Goal: Information Seeking & Learning: Learn about a topic

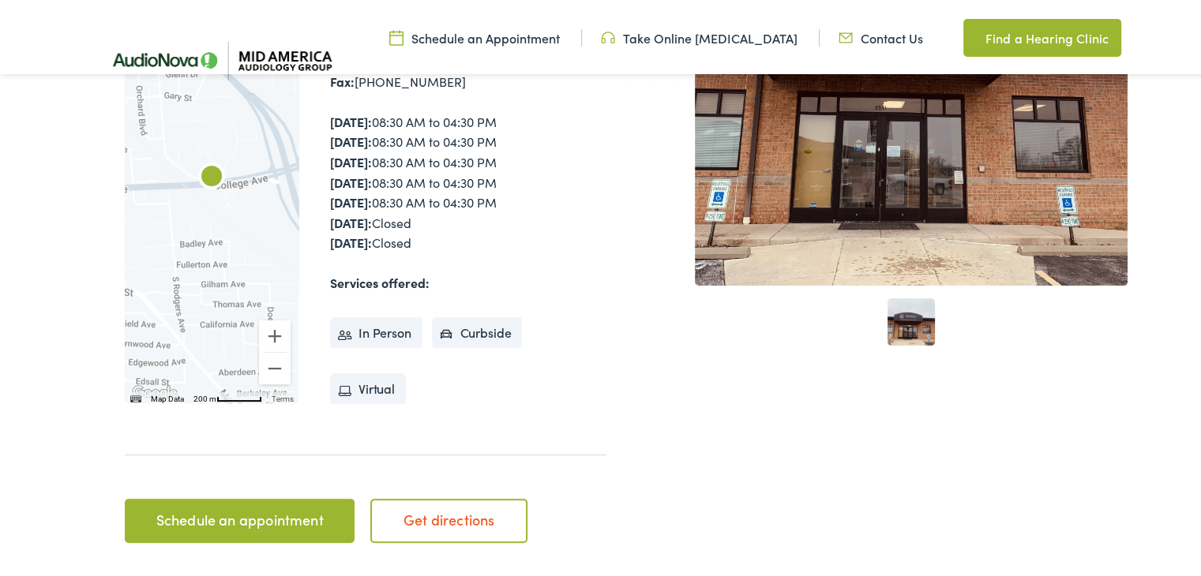
scroll to position [474, 0]
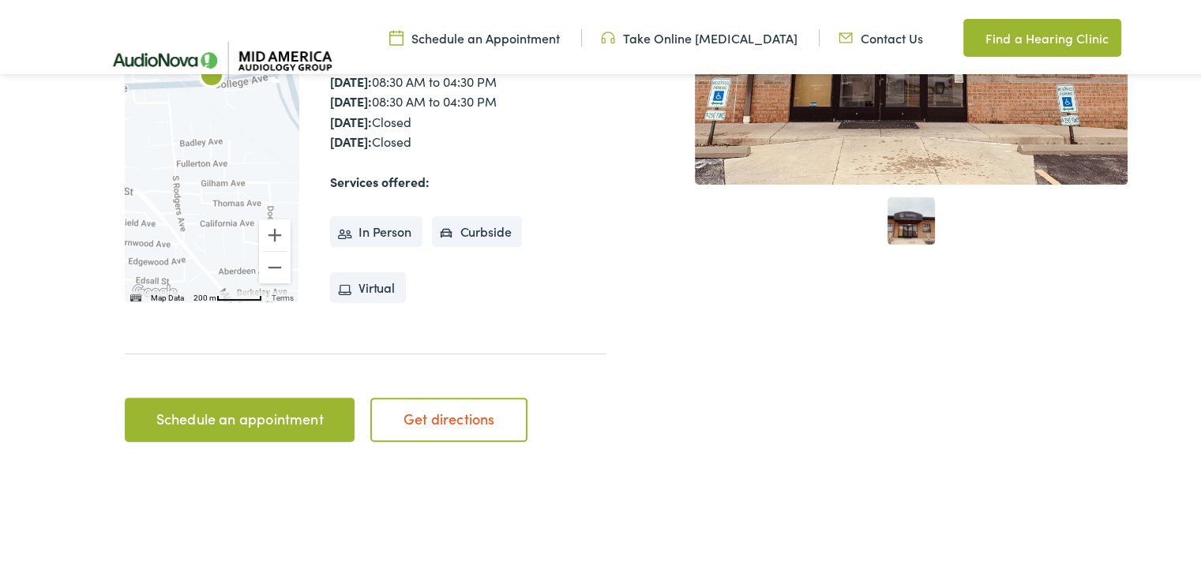
click at [230, 411] on link "Schedule an appointment" at bounding box center [240, 417] width 230 height 44
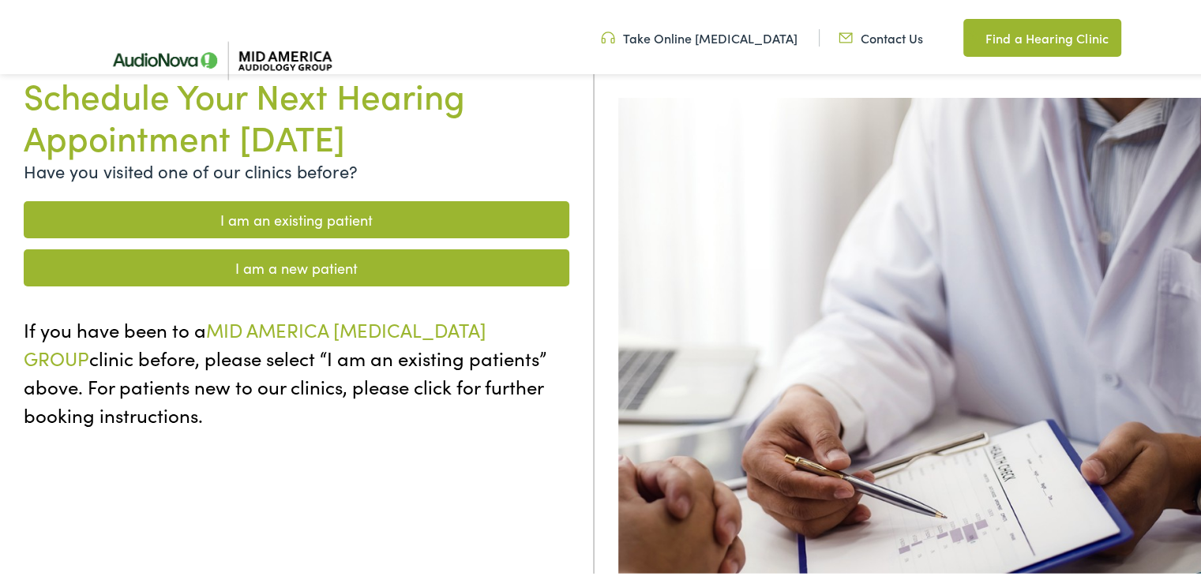
scroll to position [158, 0]
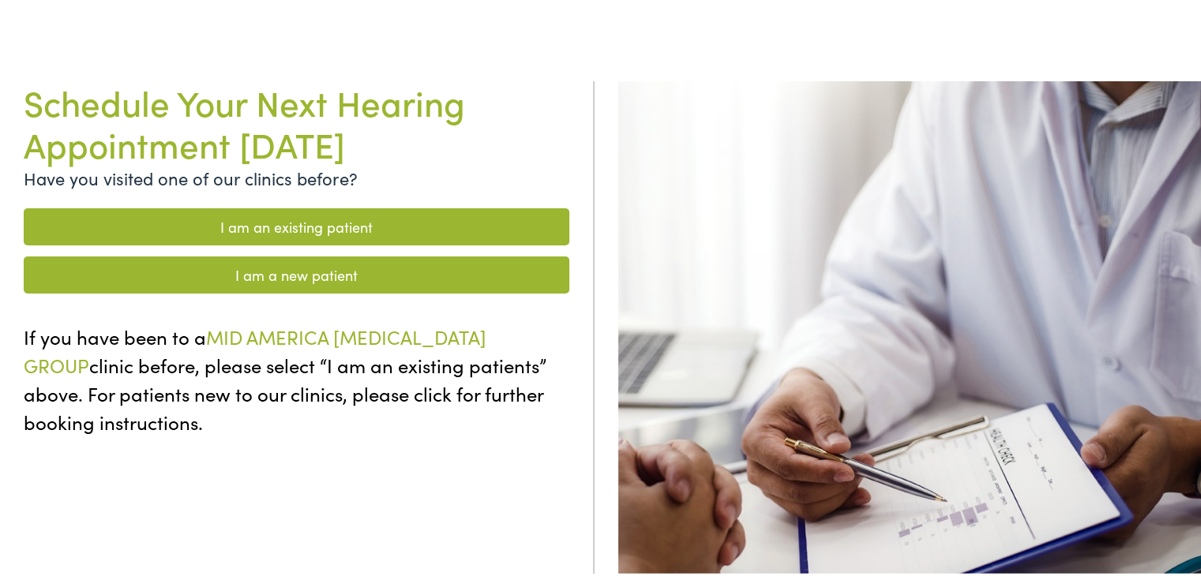
click at [311, 275] on link "I am a new patient" at bounding box center [297, 271] width 546 height 37
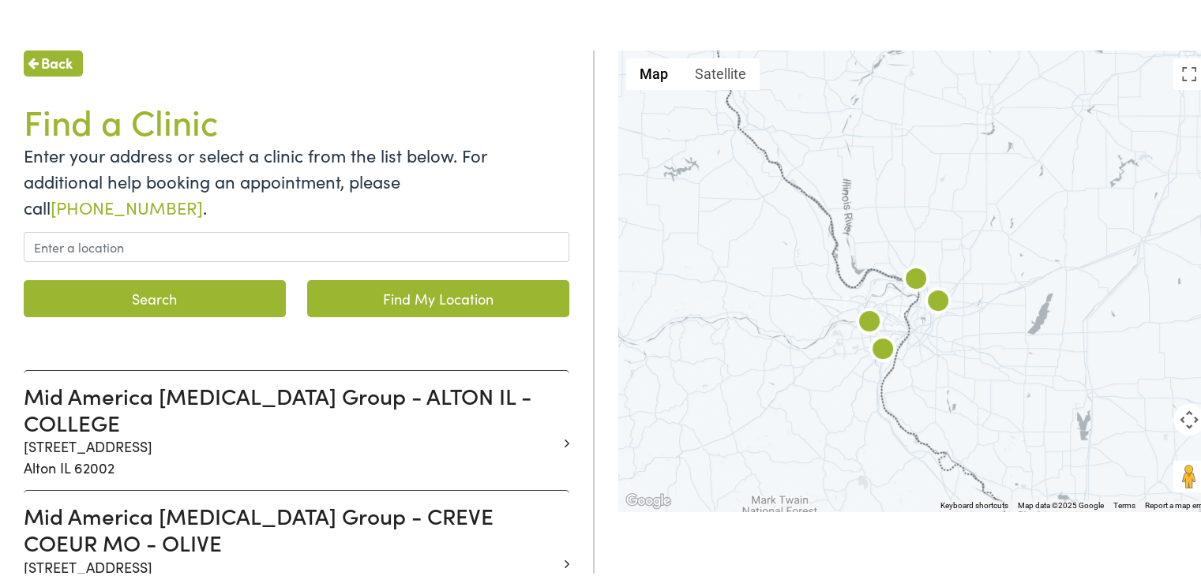
scroll to position [237, 0]
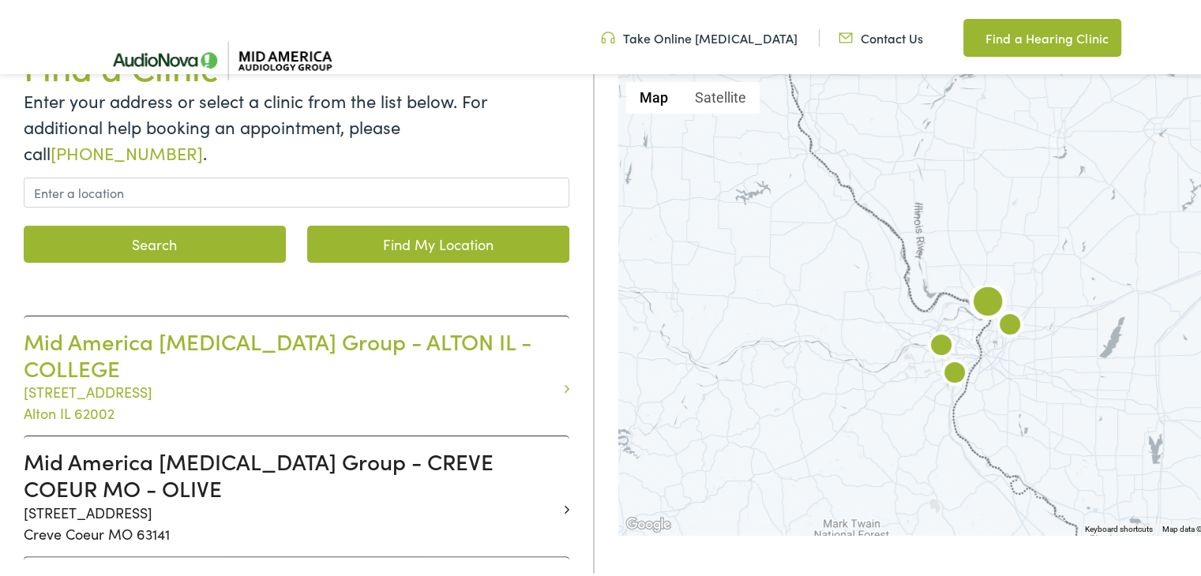
click at [142, 326] on h3 "Mid America Audiology Group - ALTON IL - COLLEGE" at bounding box center [291, 351] width 534 height 53
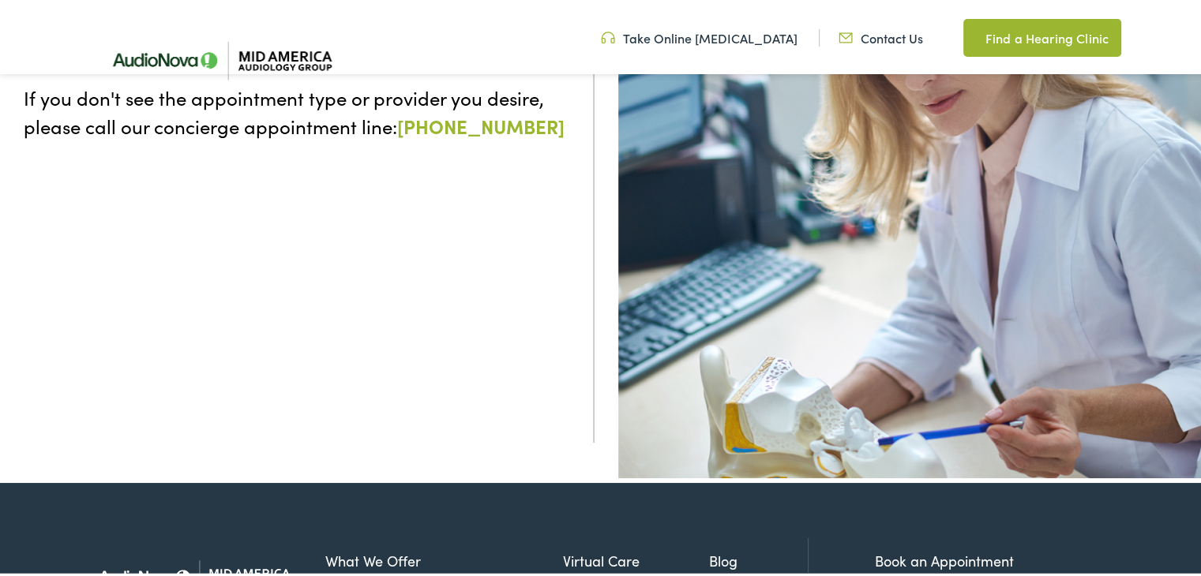
scroll to position [158, 0]
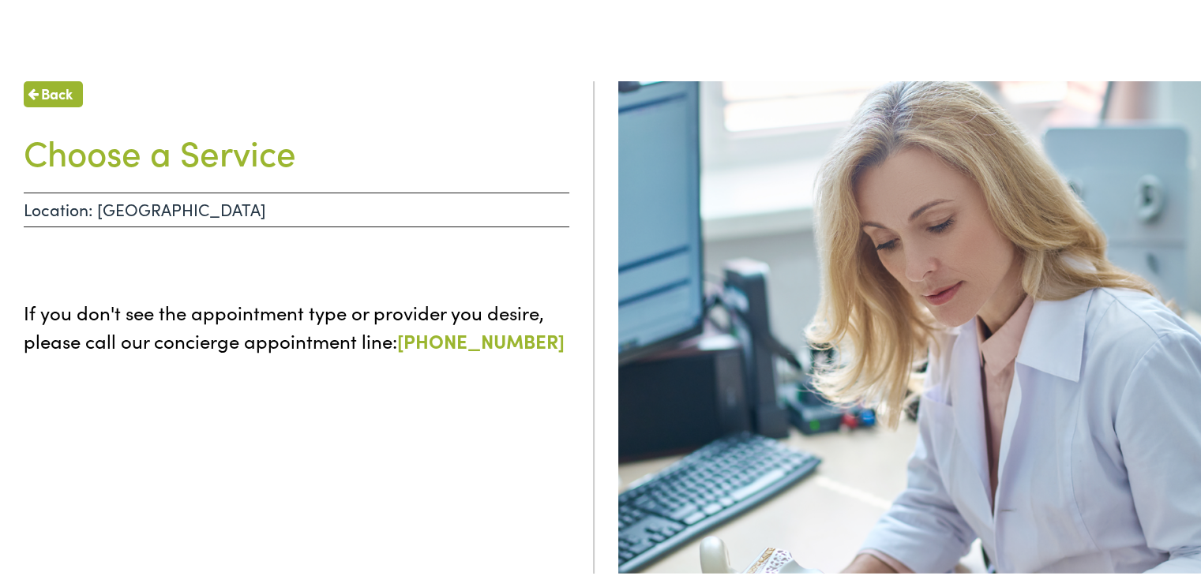
click at [276, 208] on p "Location: ALTON IL - COLLEGE" at bounding box center [297, 207] width 546 height 35
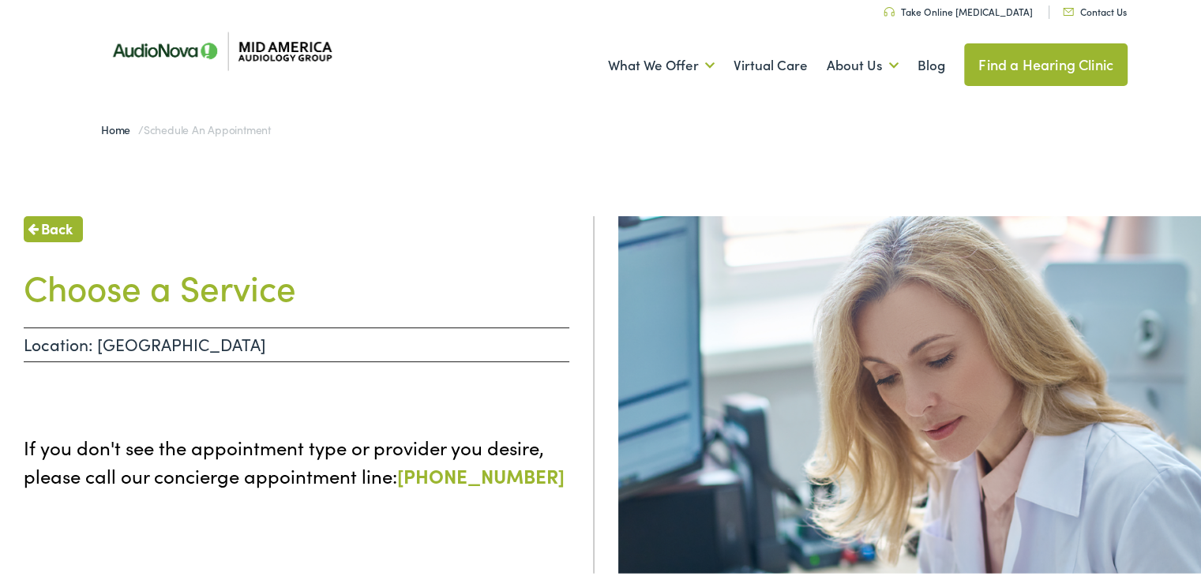
scroll to position [0, 0]
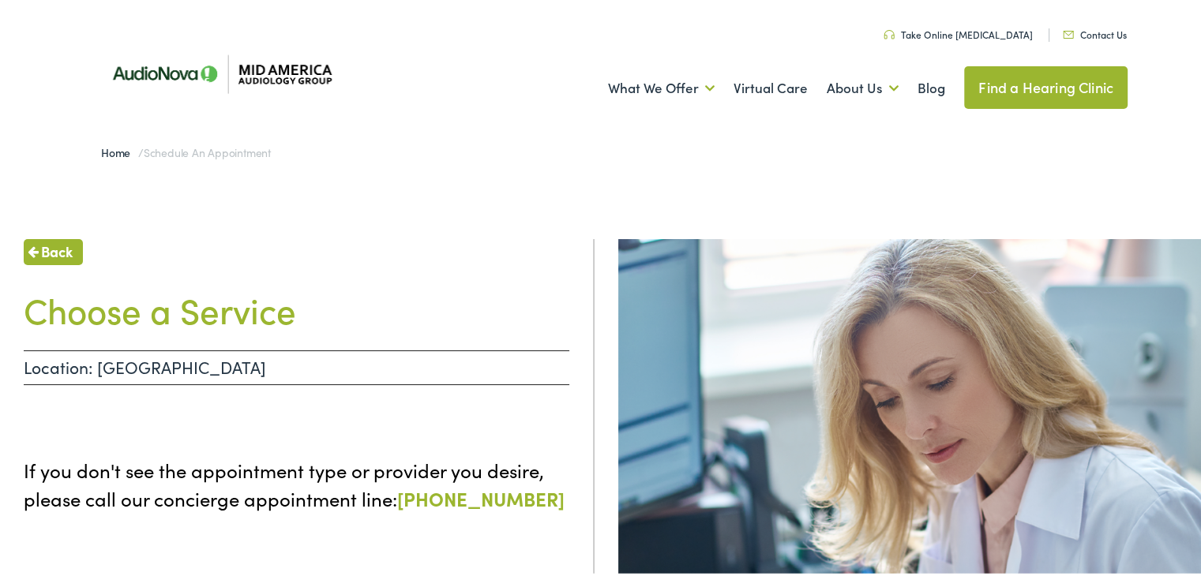
click at [299, 431] on div "Back Choose a Service Location: ALTON IL - COLLEGE If you don't see the appoint…" at bounding box center [297, 524] width 595 height 576
click at [51, 252] on span "Back" at bounding box center [57, 248] width 32 height 21
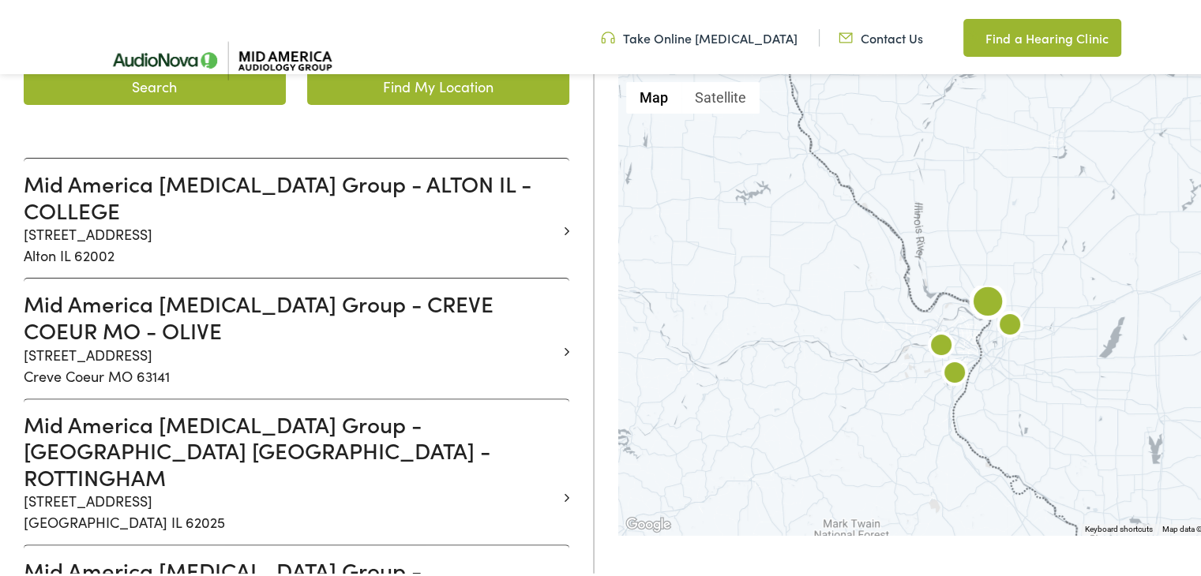
scroll to position [474, 0]
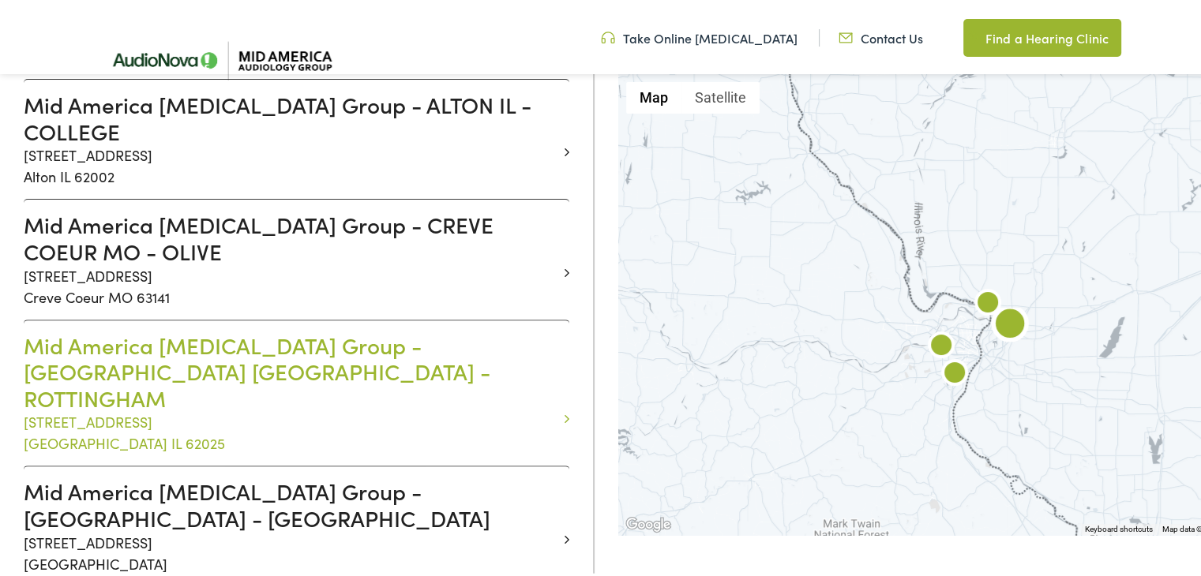
click at [177, 329] on h3 "Mid America Audiology Group - EDWARDSVILLE IL - ROTTINGHAM" at bounding box center [291, 369] width 534 height 80
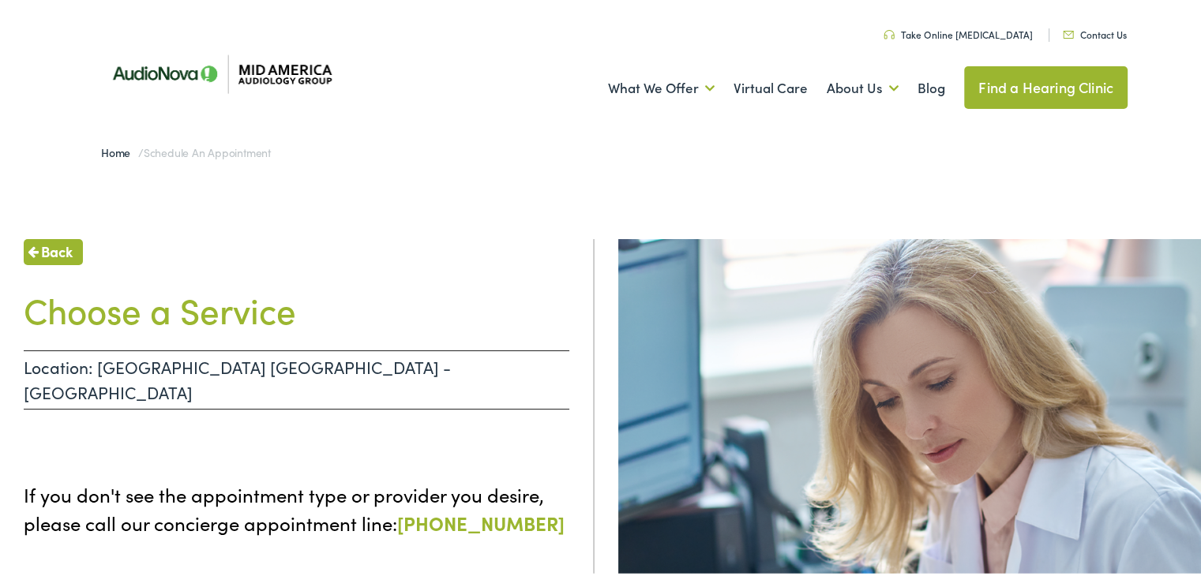
click at [384, 359] on p "Location: EDWARDSVILLE IL - ROTTINGHAM" at bounding box center [297, 376] width 546 height 59
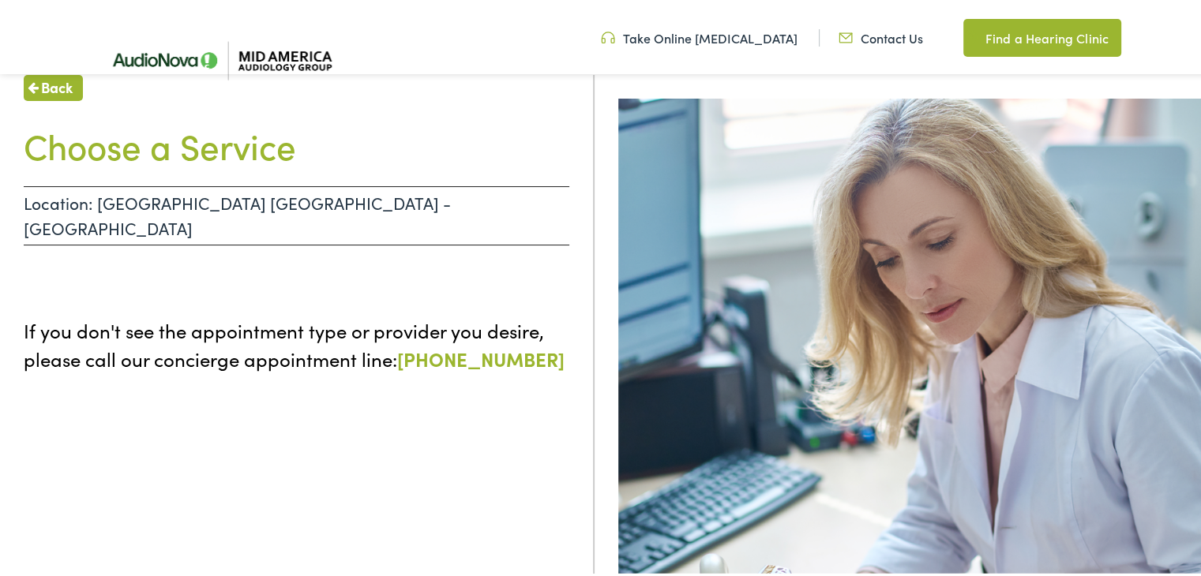
scroll to position [553, 0]
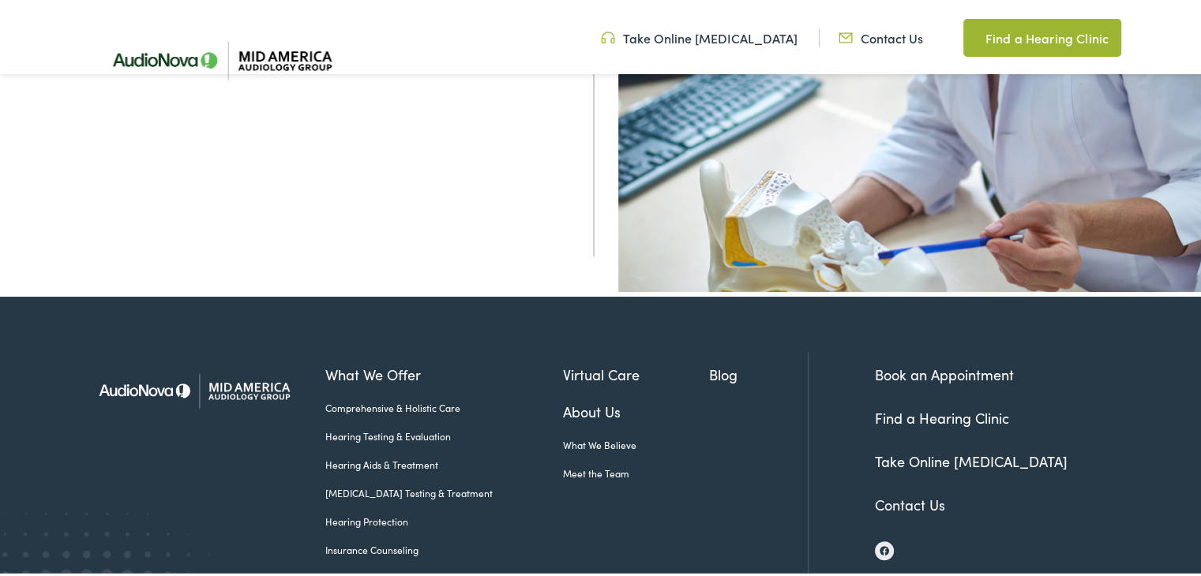
click at [369, 427] on link "Hearing Testing & Evaluation" at bounding box center [444, 433] width 238 height 14
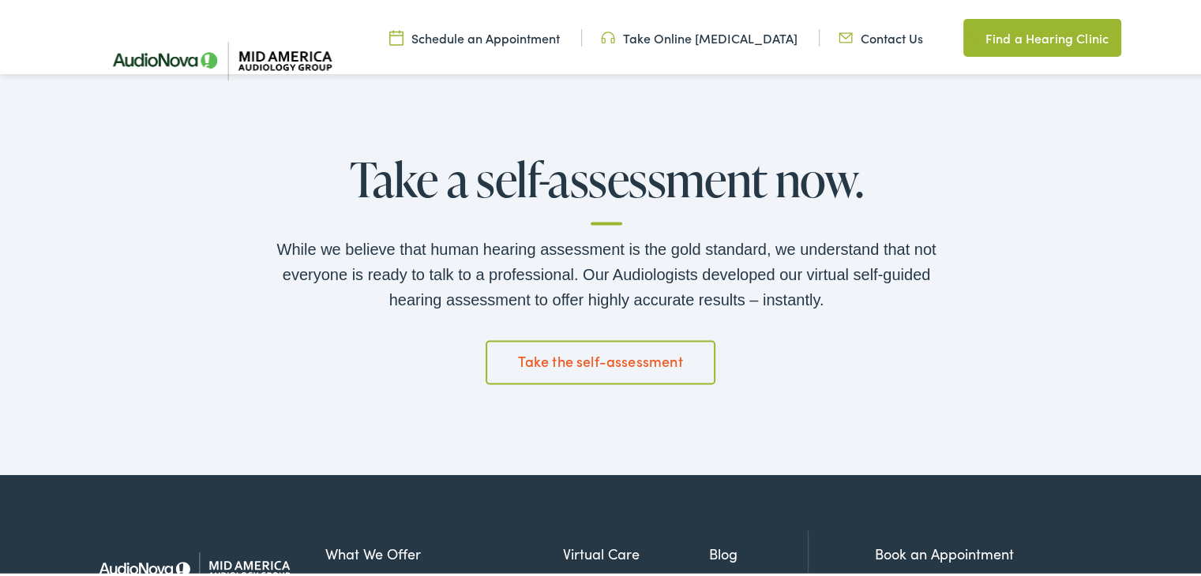
scroll to position [2527, 0]
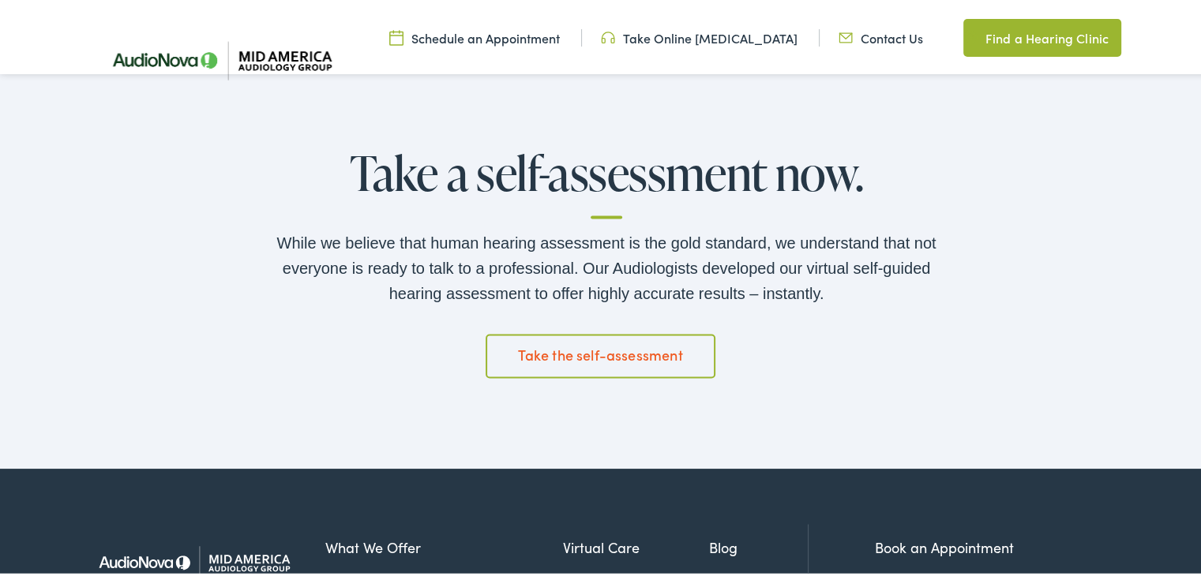
click at [592, 355] on link "Take the self-assessment" at bounding box center [601, 353] width 231 height 44
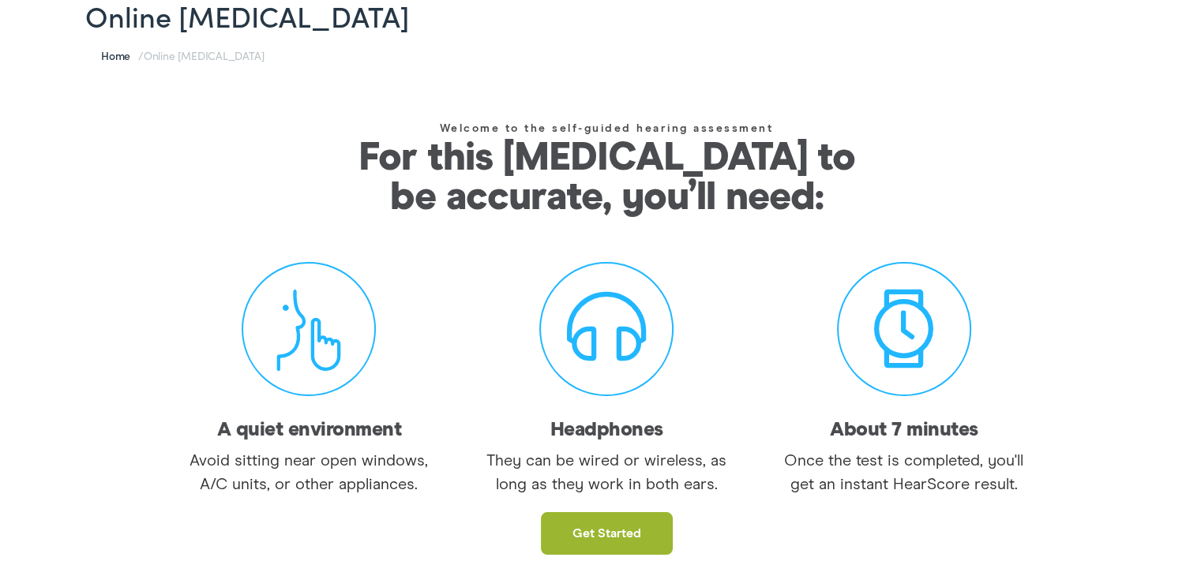
scroll to position [158, 0]
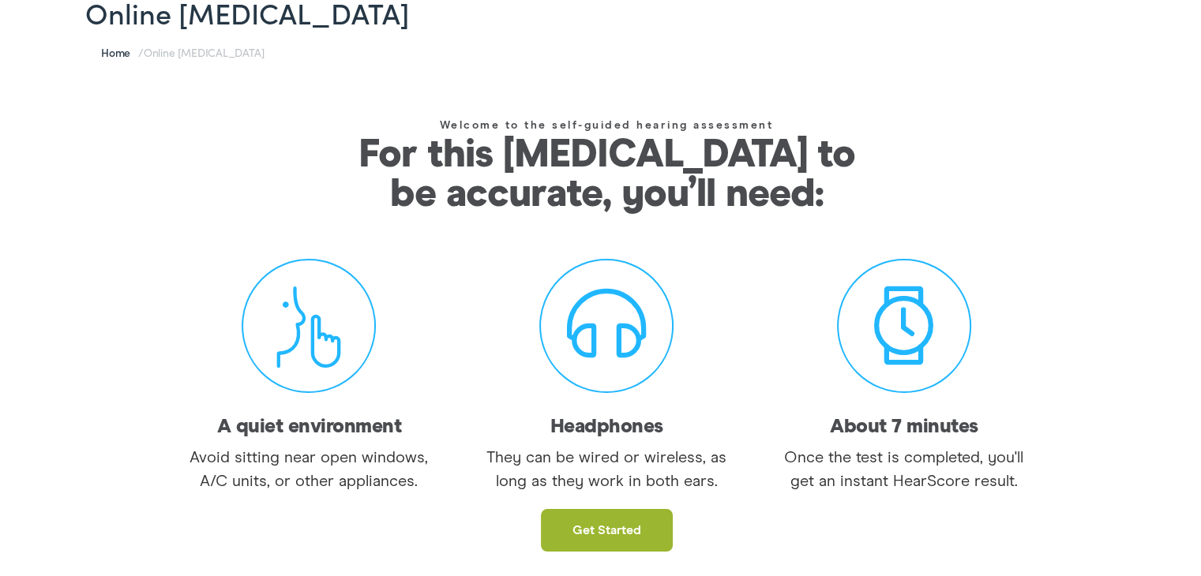
click at [608, 529] on link "Get started" at bounding box center [607, 527] width 132 height 43
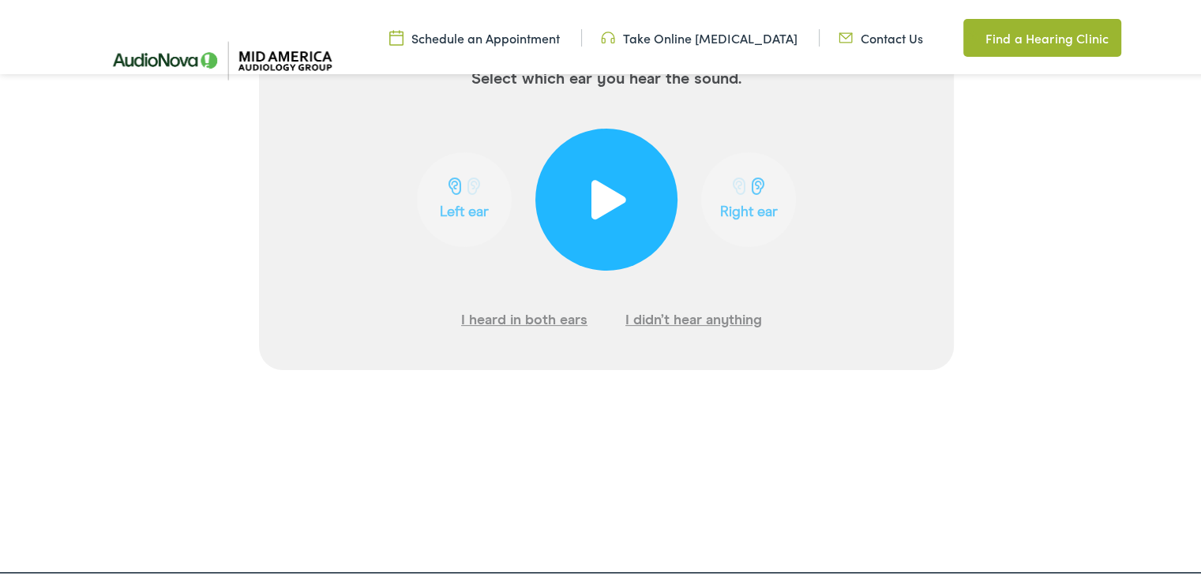
scroll to position [316, 0]
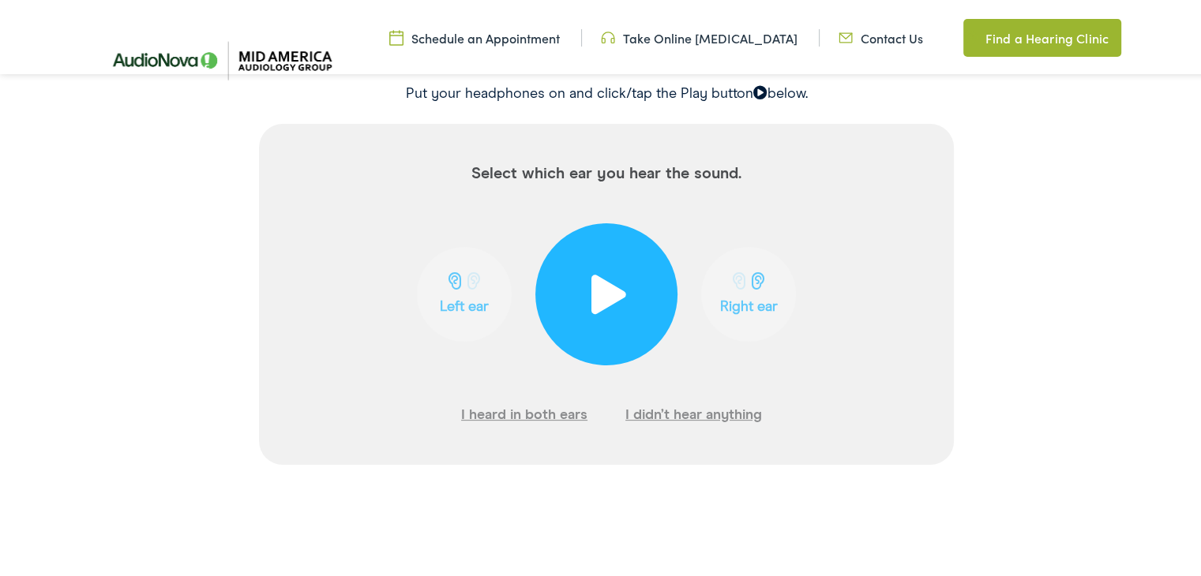
click at [608, 285] on span at bounding box center [607, 291] width 39 height 39
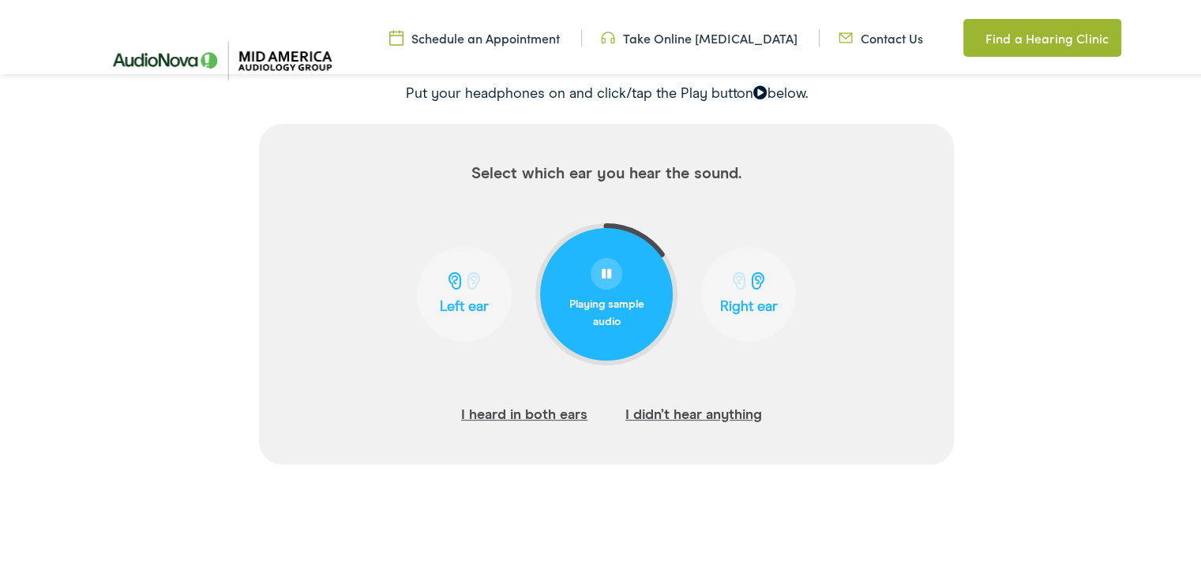
click at [753, 282] on span at bounding box center [759, 277] width 20 height 17
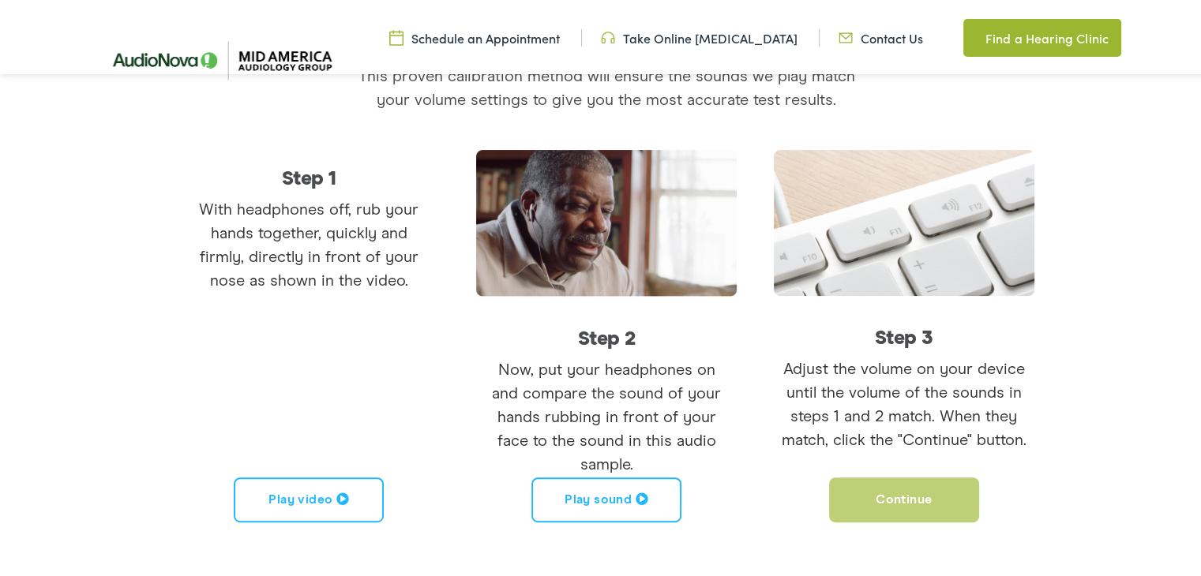
scroll to position [264, 0]
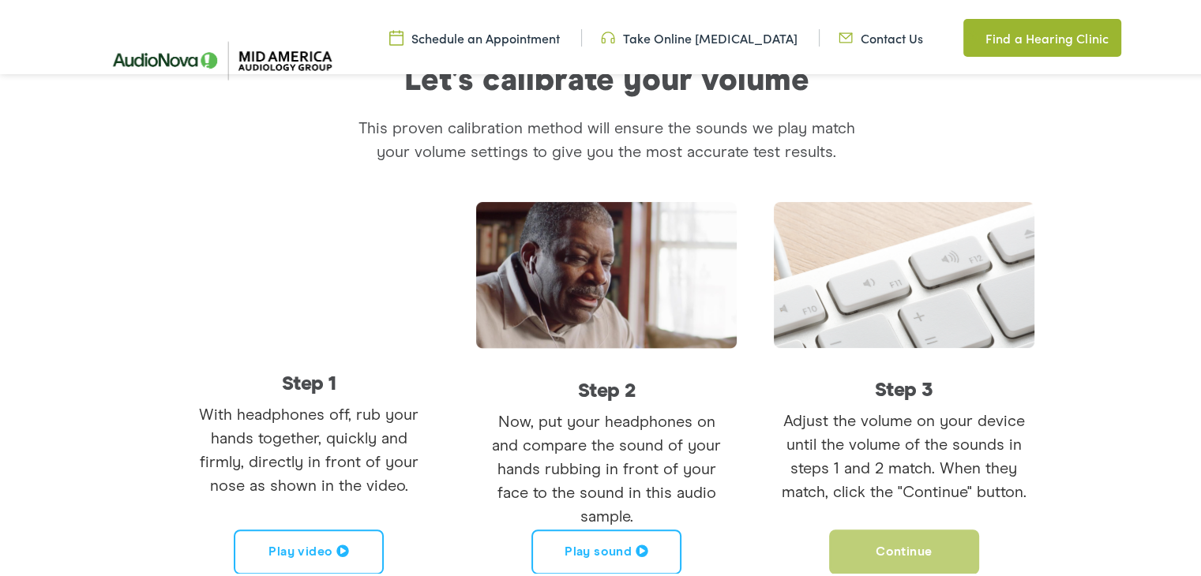
click at [300, 552] on button "Play video" at bounding box center [309, 549] width 150 height 45
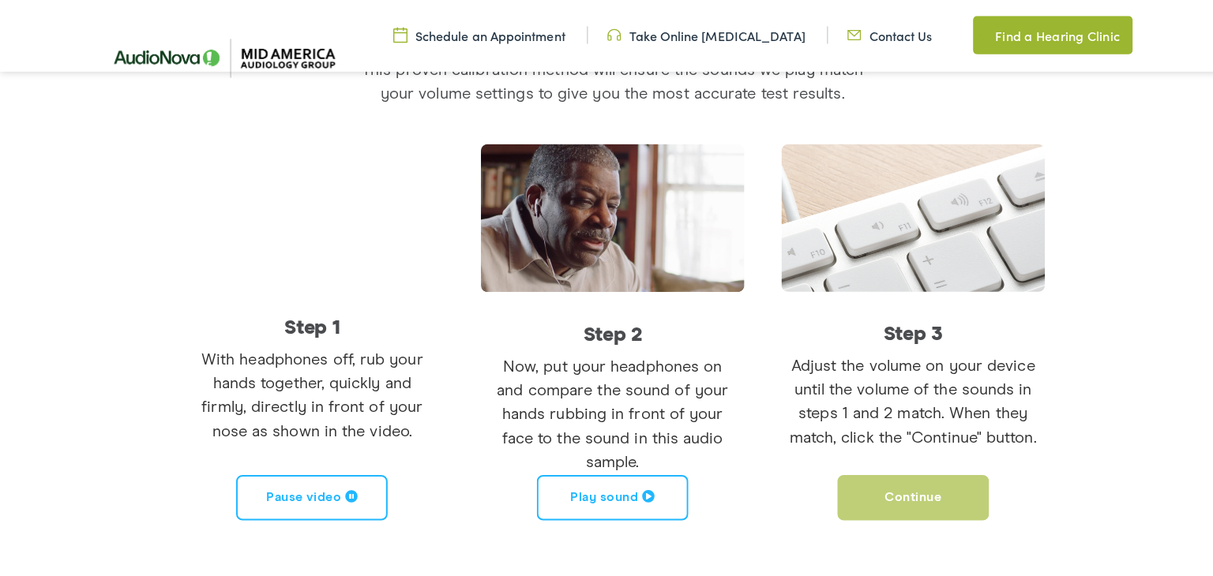
scroll to position [343, 0]
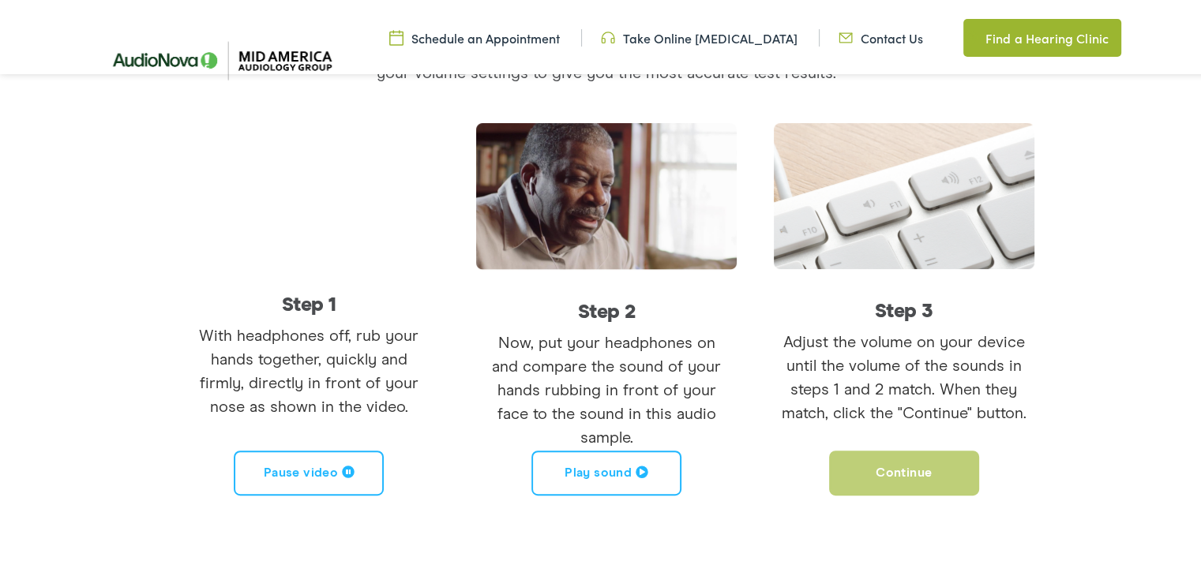
click at [588, 471] on button "Play sound" at bounding box center [606, 470] width 150 height 45
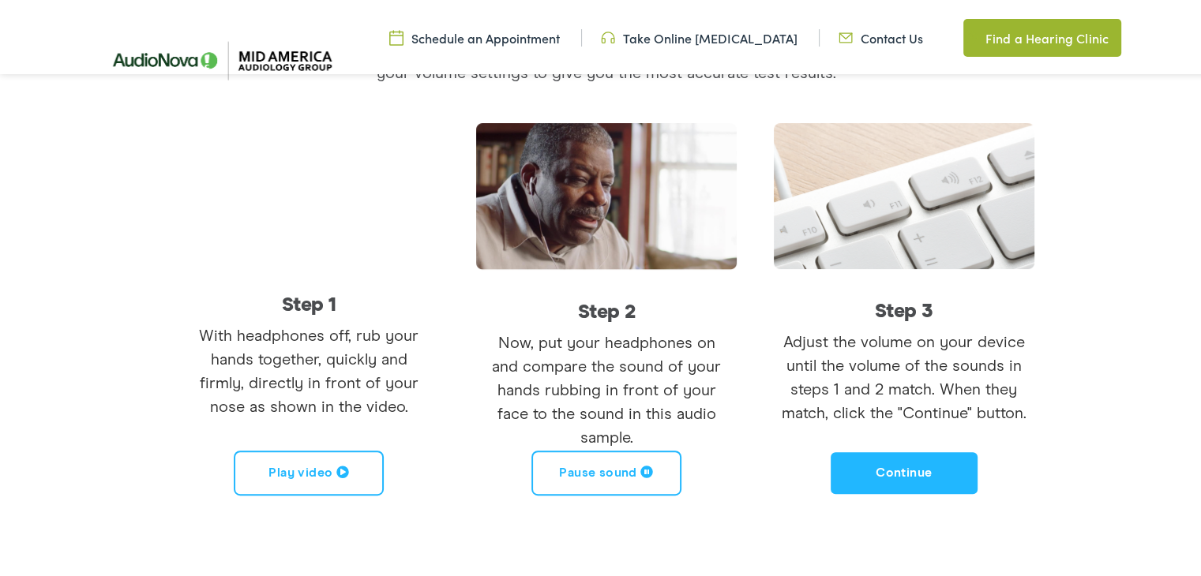
click at [287, 470] on button "Play video" at bounding box center [309, 470] width 150 height 45
click at [887, 471] on button "Continue" at bounding box center [904, 470] width 150 height 45
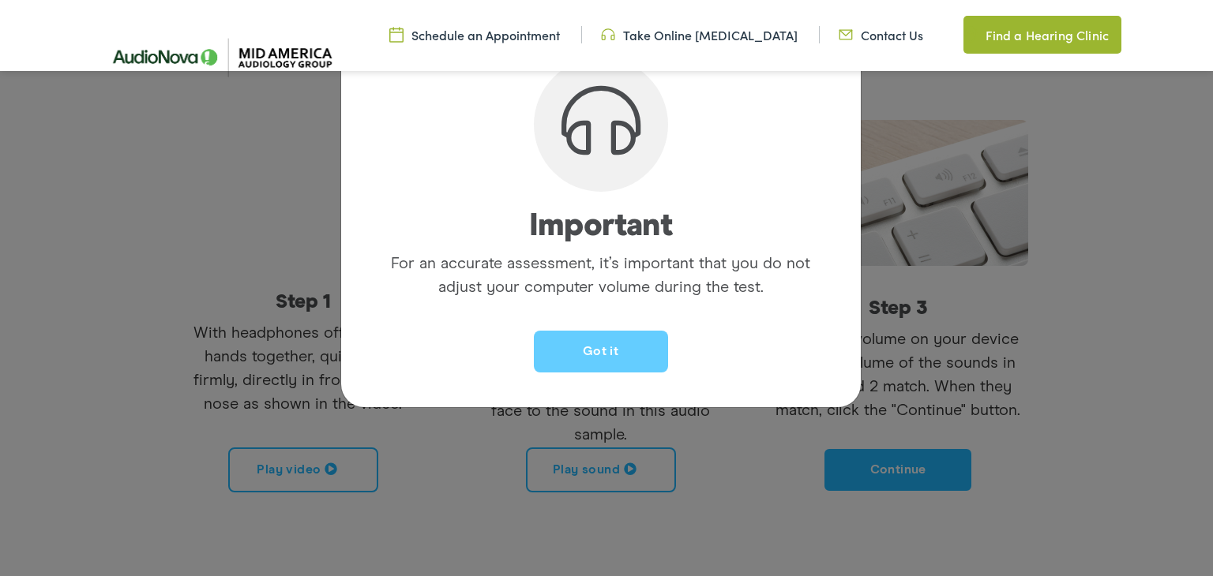
click at [593, 347] on button "Got it" at bounding box center [601, 352] width 134 height 42
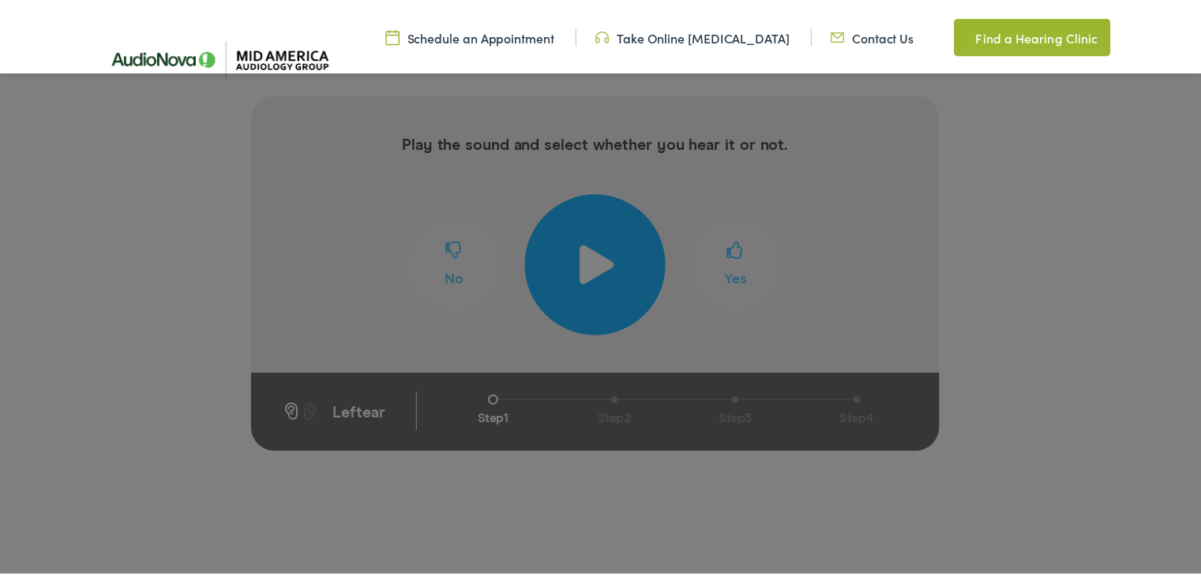
scroll to position [264, 0]
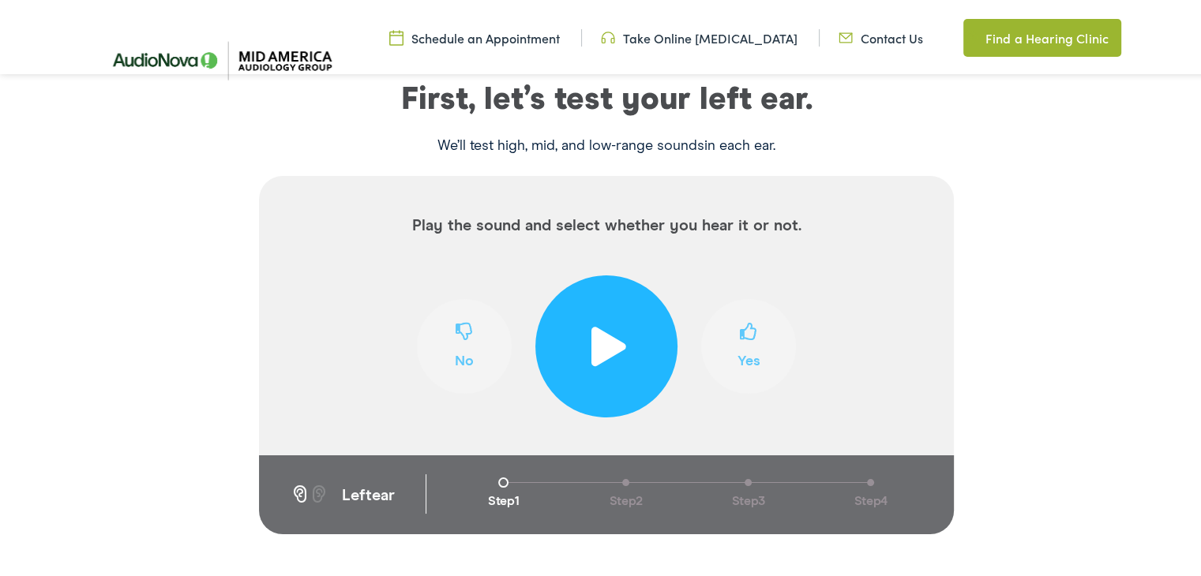
click at [592, 347] on span at bounding box center [607, 343] width 39 height 39
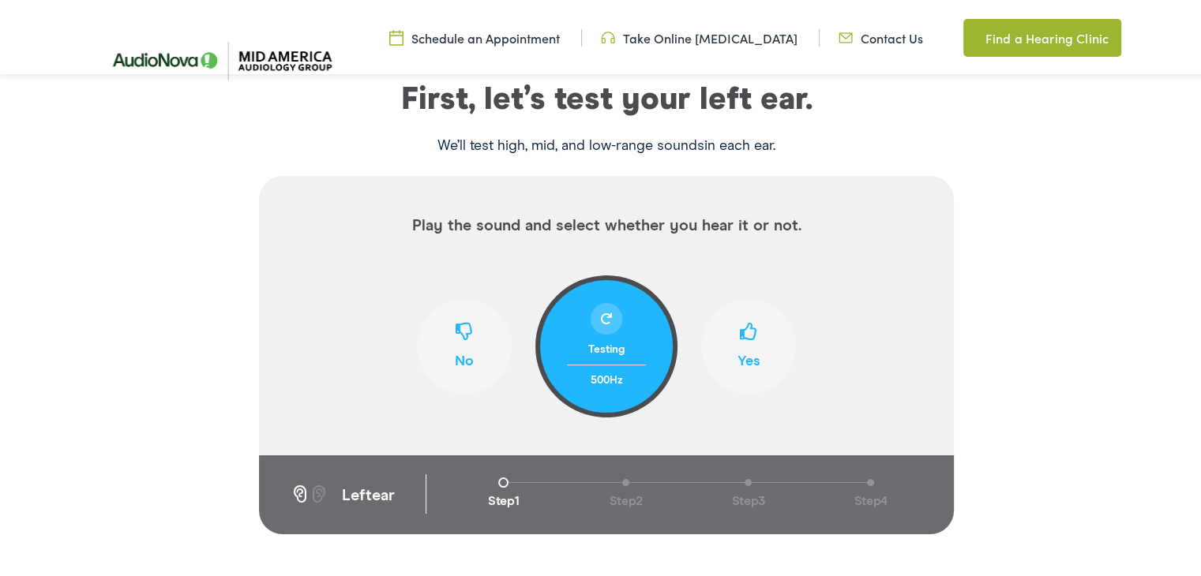
click at [740, 329] on span at bounding box center [748, 335] width 17 height 30
click at [745, 332] on span at bounding box center [748, 335] width 17 height 30
click at [749, 331] on span at bounding box center [748, 335] width 17 height 30
click at [460, 324] on span at bounding box center [464, 335] width 17 height 30
click at [742, 320] on span at bounding box center [748, 335] width 17 height 30
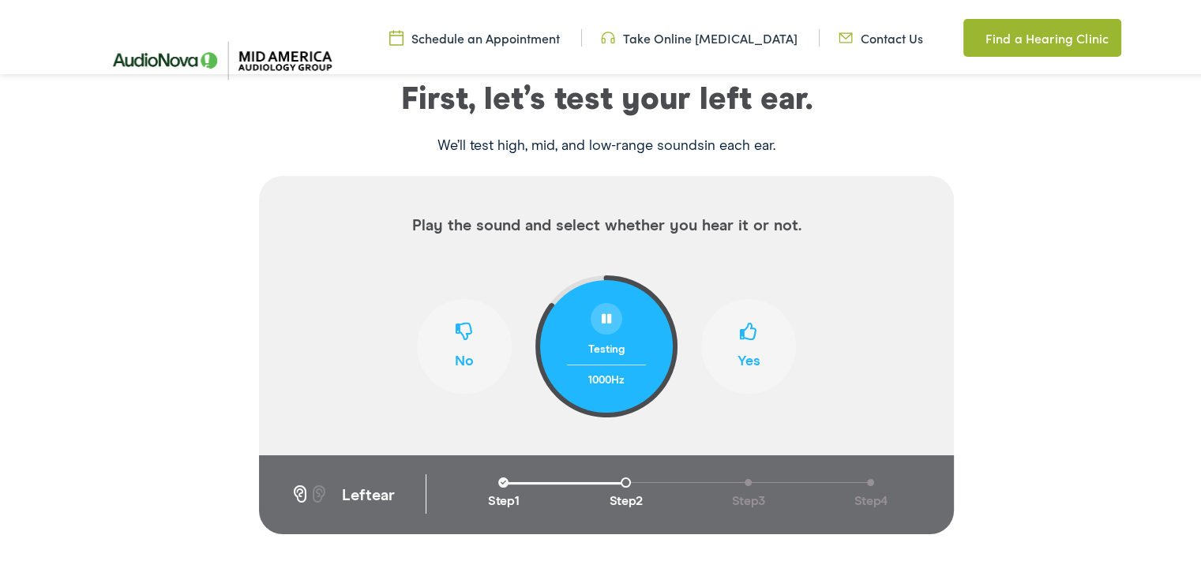
click at [741, 326] on span at bounding box center [748, 335] width 17 height 30
click at [741, 328] on span at bounding box center [748, 335] width 17 height 30
click at [456, 325] on span at bounding box center [464, 335] width 17 height 30
click at [742, 329] on span at bounding box center [748, 335] width 17 height 30
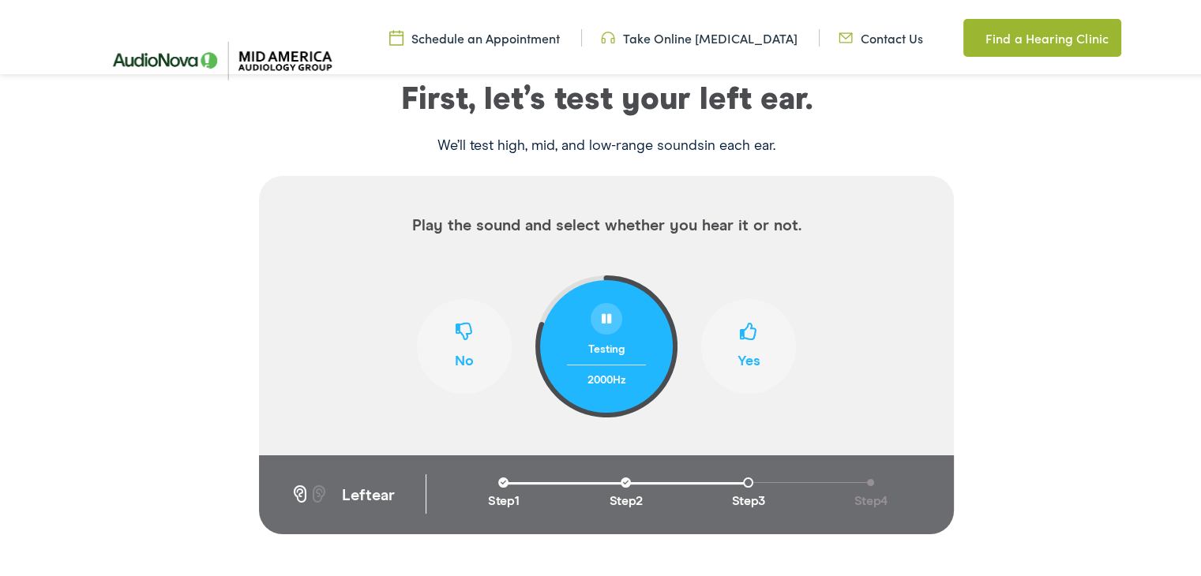
click at [742, 329] on span at bounding box center [748, 335] width 17 height 30
click at [456, 325] on span at bounding box center [464, 335] width 17 height 30
click at [740, 322] on span at bounding box center [748, 335] width 17 height 30
click at [740, 326] on span at bounding box center [748, 335] width 17 height 30
click at [740, 330] on span at bounding box center [748, 335] width 17 height 30
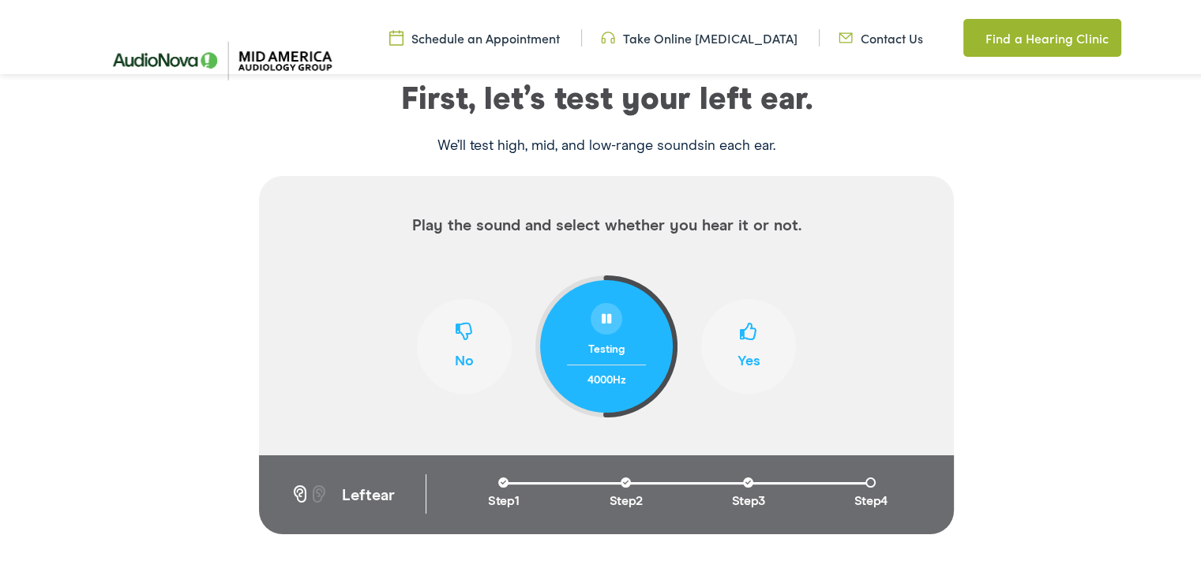
click at [740, 330] on span at bounding box center [748, 335] width 17 height 30
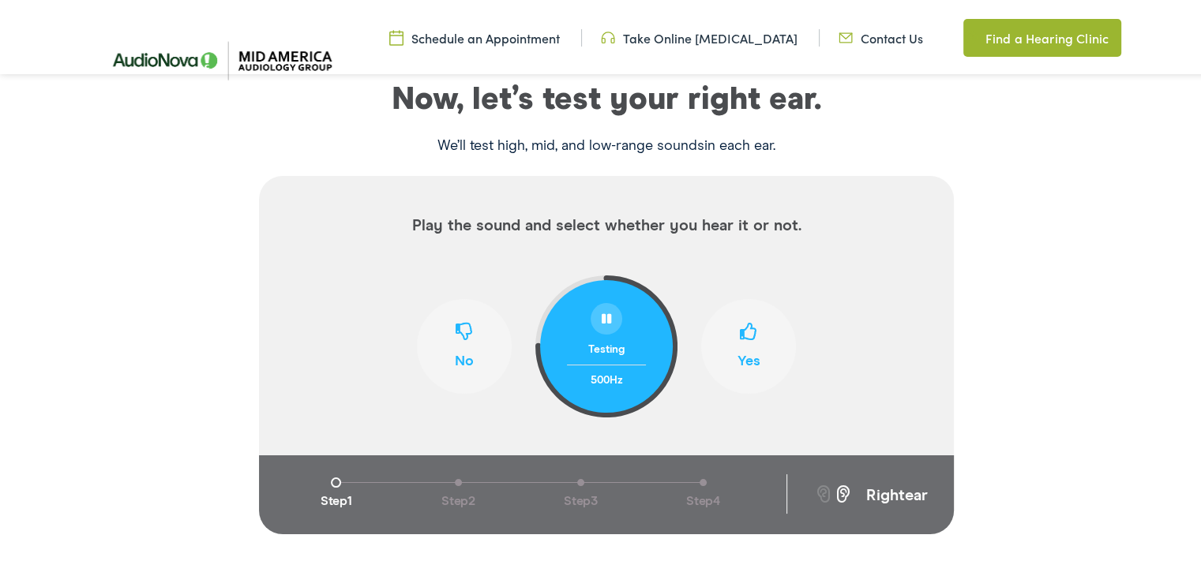
click at [740, 328] on span at bounding box center [748, 335] width 17 height 30
click at [743, 331] on span at bounding box center [748, 335] width 17 height 30
click at [460, 327] on span at bounding box center [464, 335] width 17 height 30
click at [744, 333] on span at bounding box center [748, 335] width 17 height 30
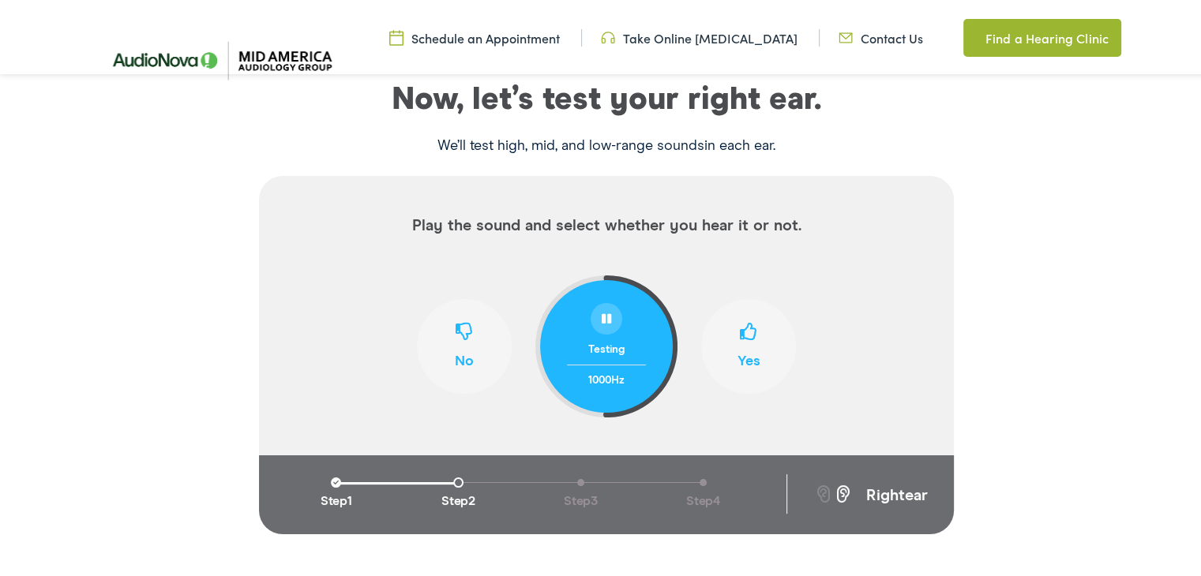
click at [742, 333] on span at bounding box center [748, 335] width 17 height 30
click at [461, 326] on span at bounding box center [464, 335] width 17 height 30
click at [740, 327] on span at bounding box center [748, 335] width 17 height 30
click at [740, 325] on span at bounding box center [748, 335] width 17 height 30
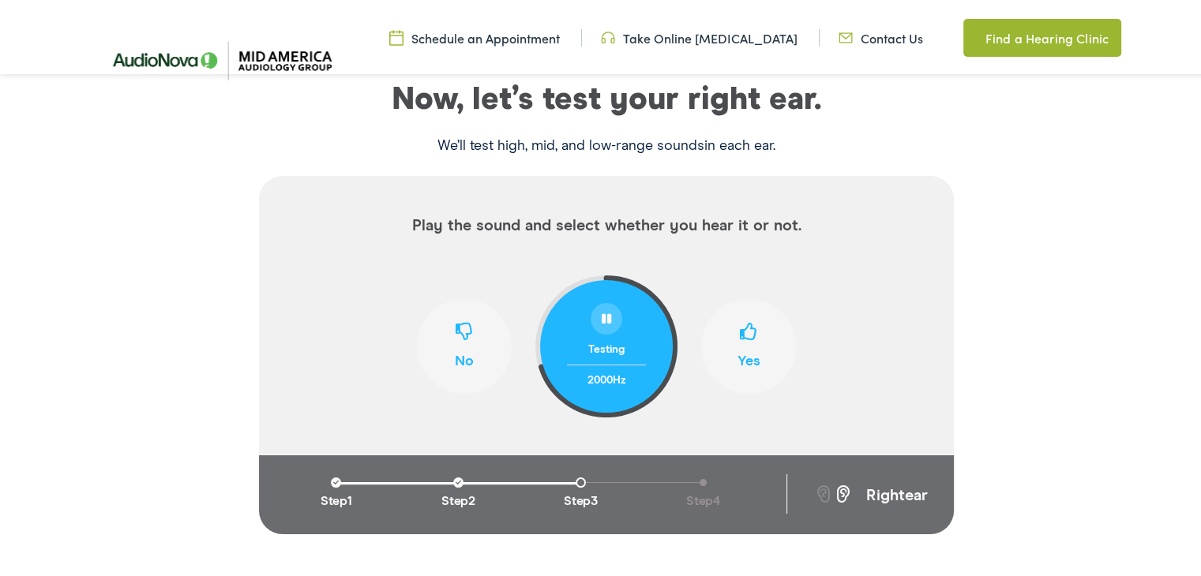
click at [740, 325] on span at bounding box center [748, 335] width 17 height 30
click at [460, 324] on span at bounding box center [464, 335] width 17 height 30
click at [745, 323] on span at bounding box center [748, 335] width 17 height 30
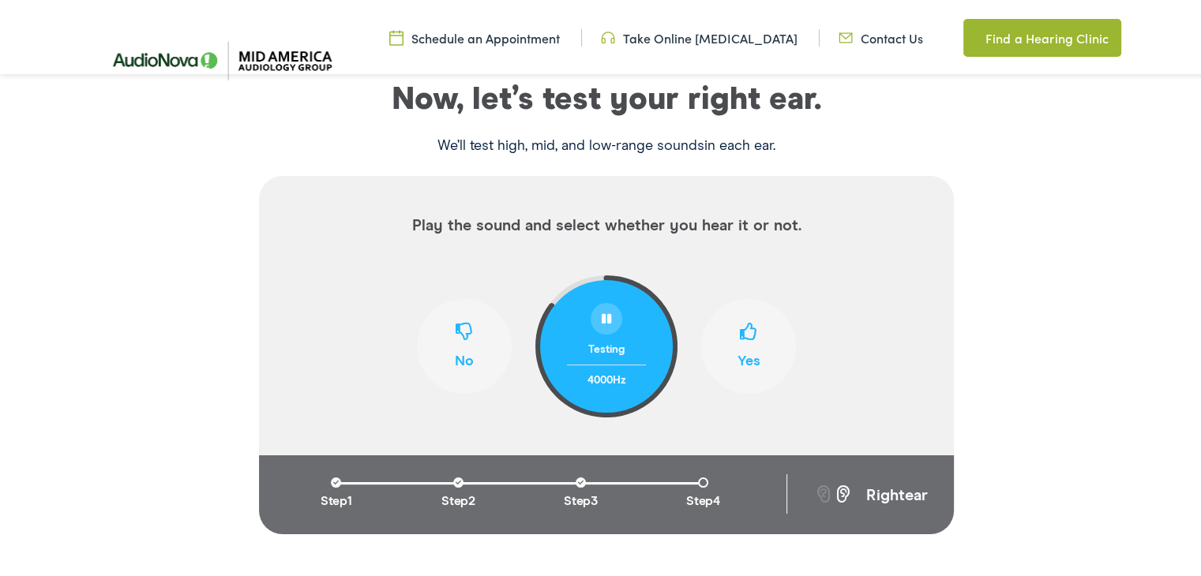
click at [745, 323] on span at bounding box center [748, 335] width 17 height 30
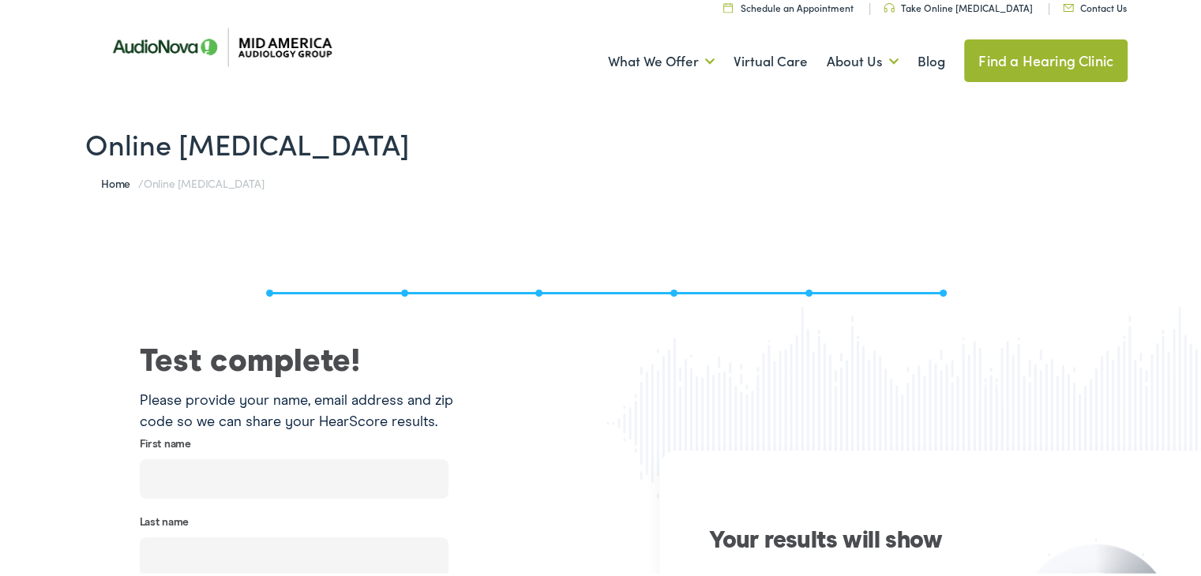
scroll to position [0, 0]
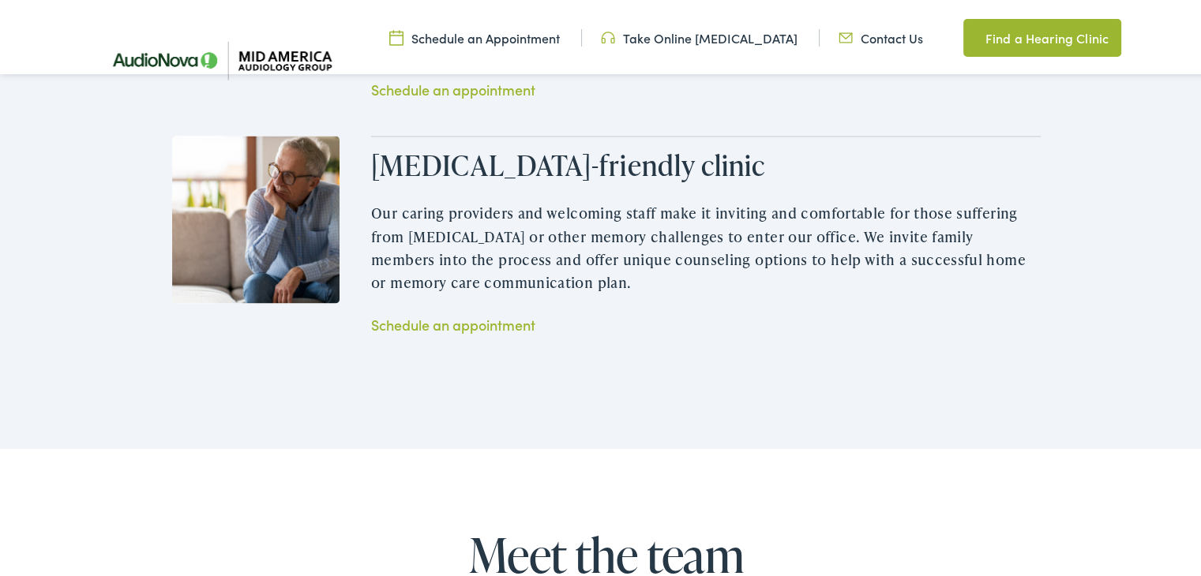
scroll to position [3238, 0]
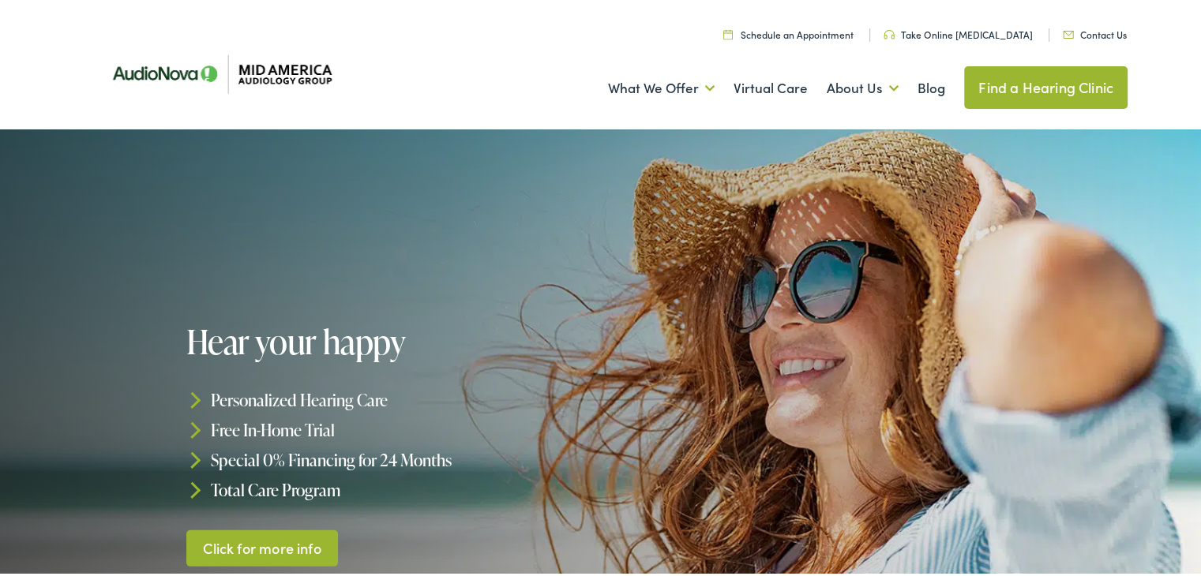
click at [1068, 83] on link "Find a Hearing Clinic" at bounding box center [1045, 84] width 163 height 43
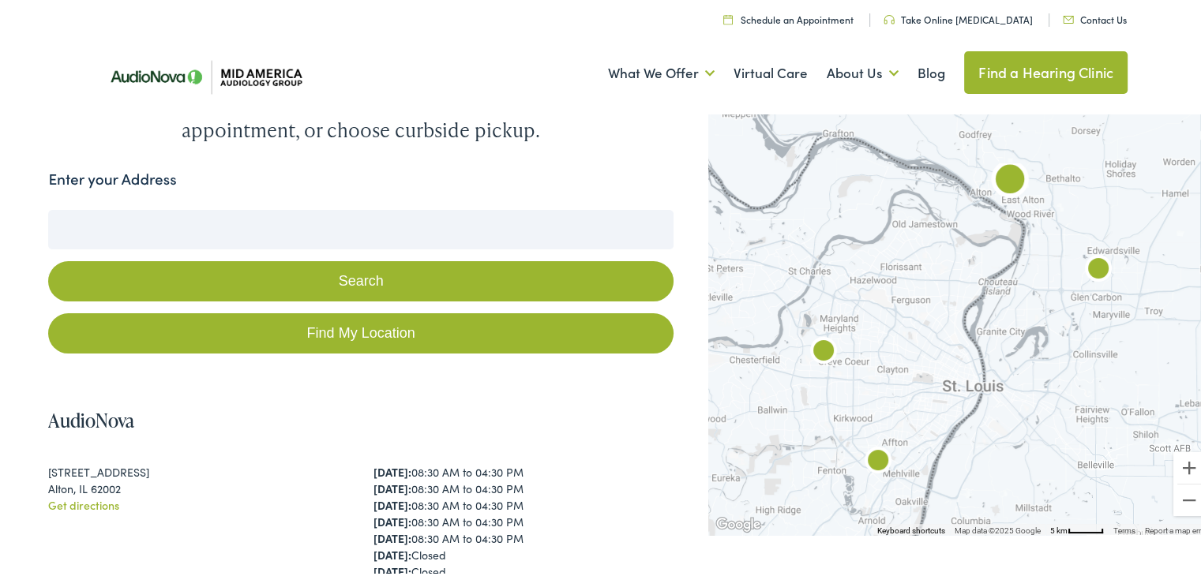
scroll to position [316, 0]
